Goal: Find specific page/section: Find specific page/section

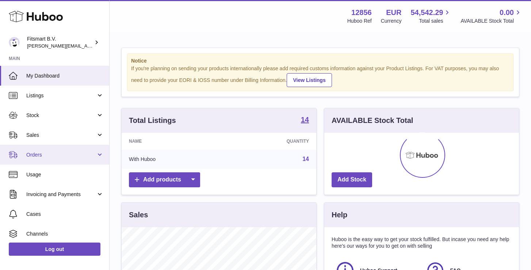
scroll to position [114, 195]
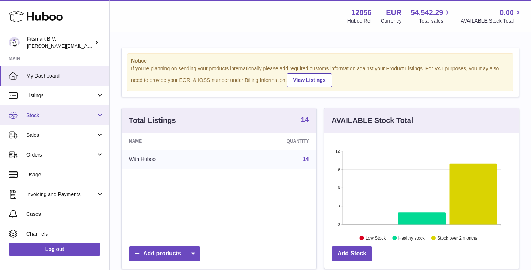
click at [36, 116] on span "Stock" at bounding box center [61, 115] width 70 height 7
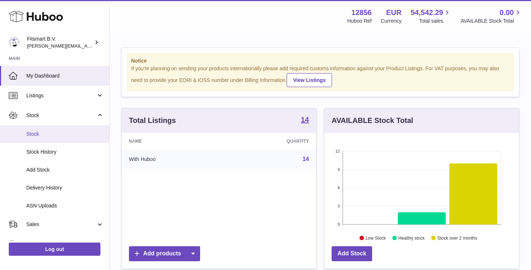
click at [34, 133] on span "Stock" at bounding box center [64, 133] width 77 height 7
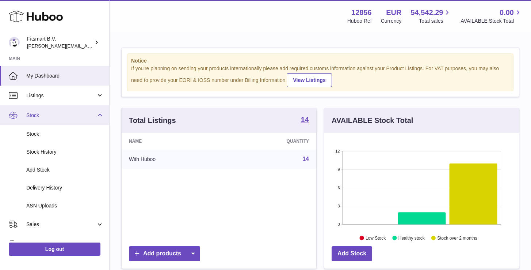
click at [35, 112] on span "Stock" at bounding box center [61, 115] width 70 height 7
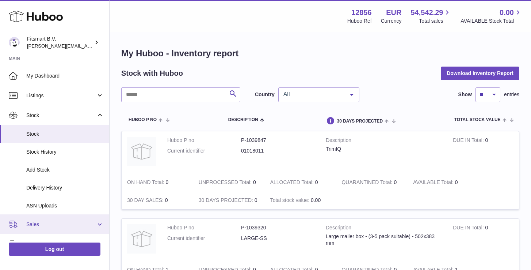
click at [34, 221] on span "Sales" at bounding box center [61, 224] width 70 height 7
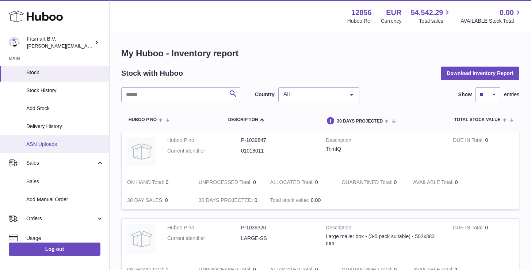
scroll to position [103, 0]
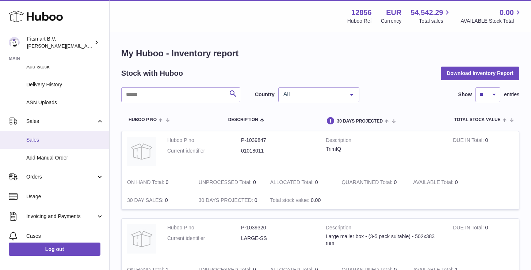
click at [38, 137] on span "Sales" at bounding box center [64, 139] width 77 height 7
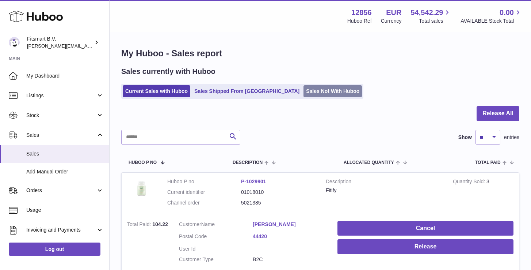
click at [304, 95] on link "Sales Not With Huboo" at bounding box center [333, 91] width 58 height 12
